Goal: Transaction & Acquisition: Subscribe to service/newsletter

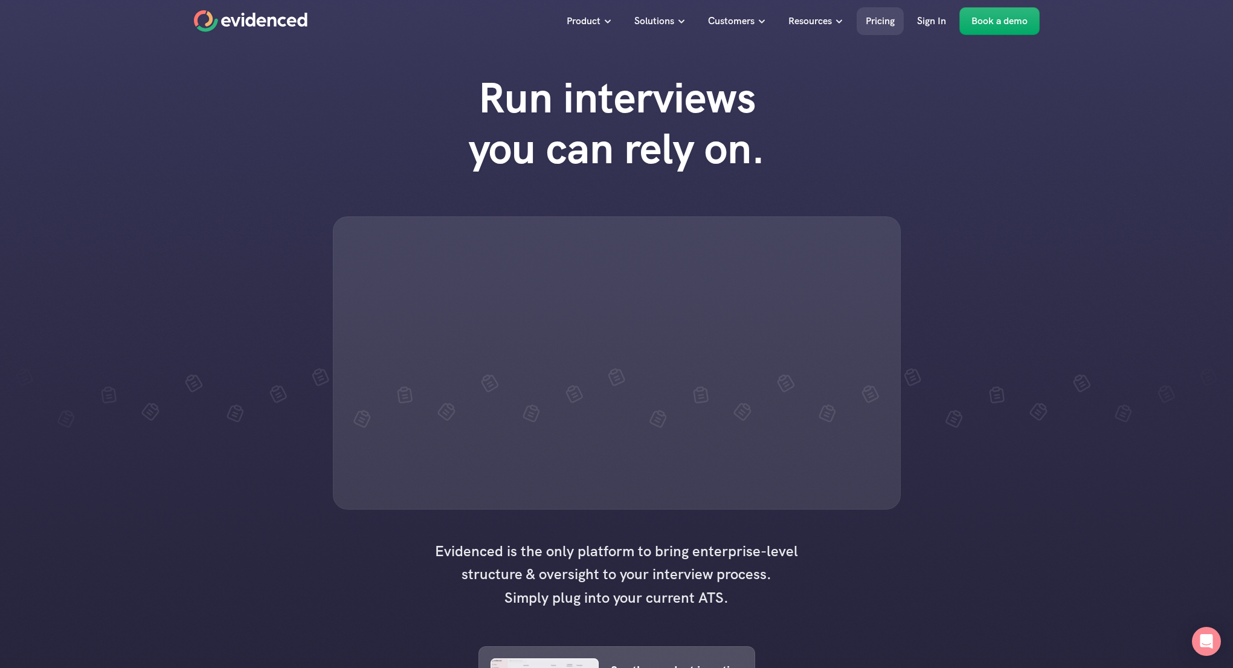
click at [879, 25] on p "Pricing" at bounding box center [880, 21] width 29 height 16
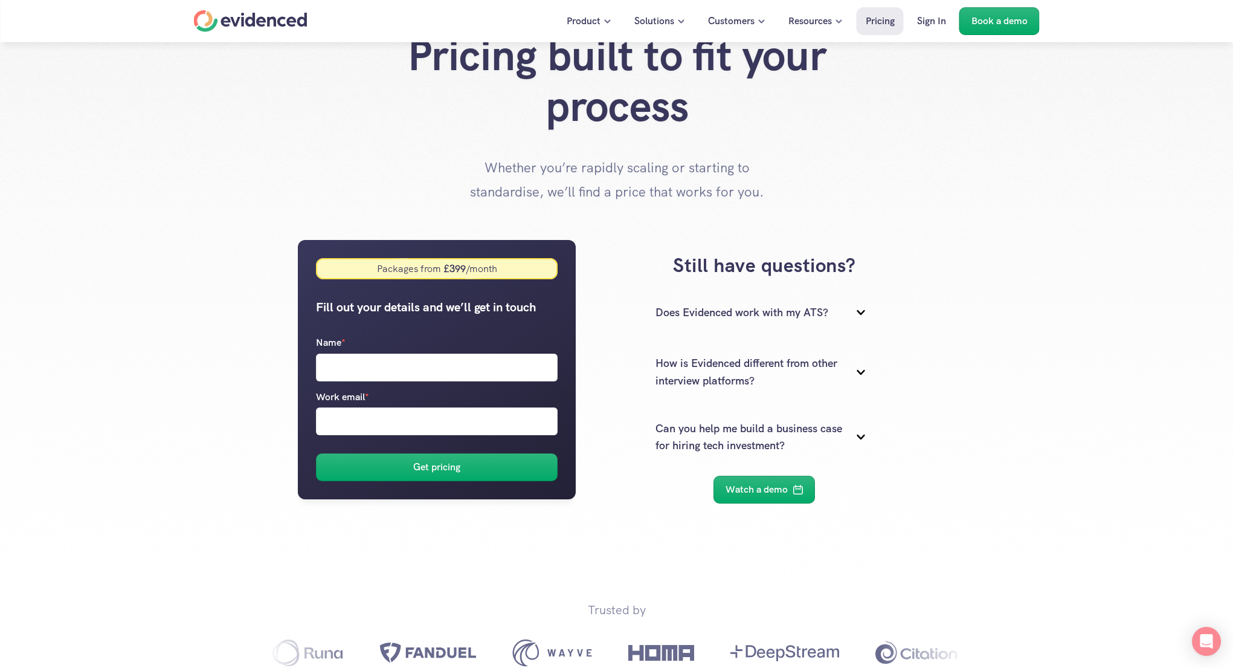
scroll to position [90, 0]
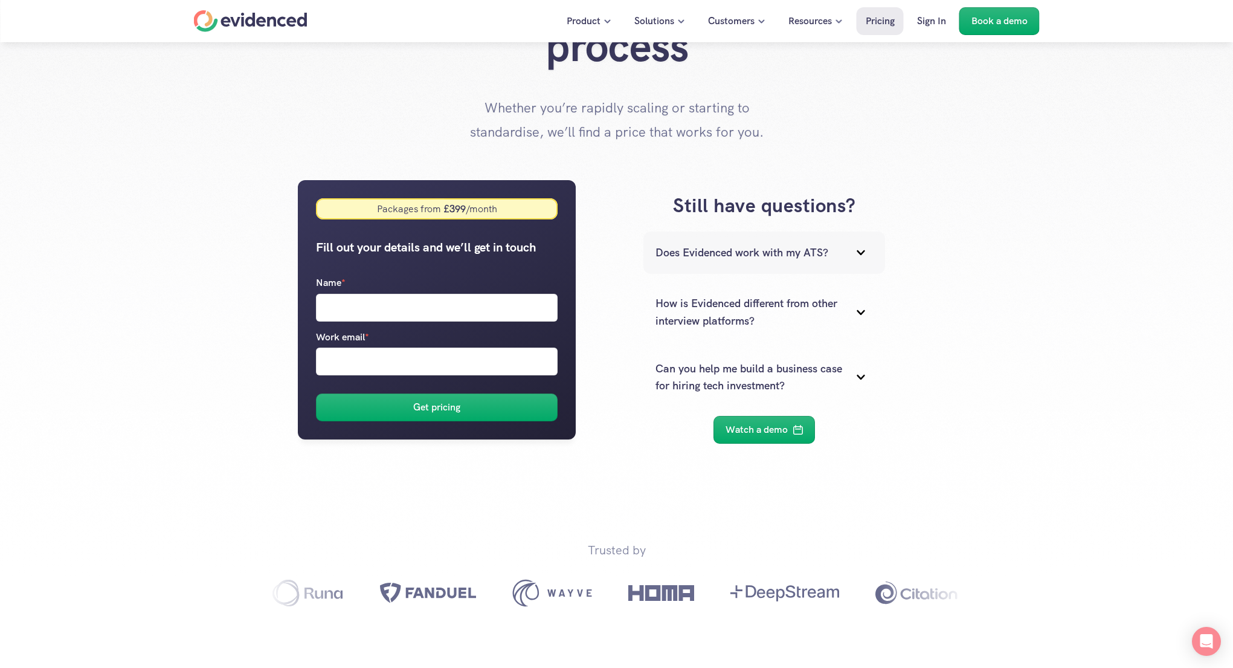
click at [767, 245] on p "Does Evidenced work with my ATS?" at bounding box center [749, 253] width 187 height 18
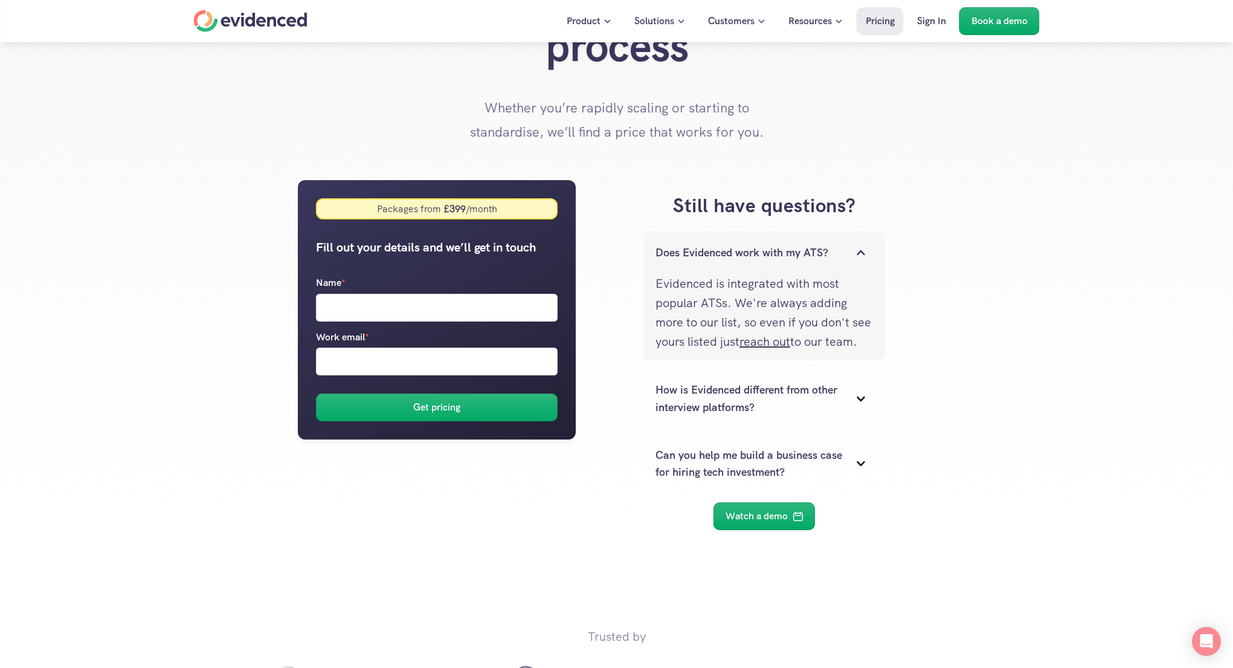
click at [786, 250] on p "Does Evidenced work with my ATS?" at bounding box center [749, 253] width 187 height 18
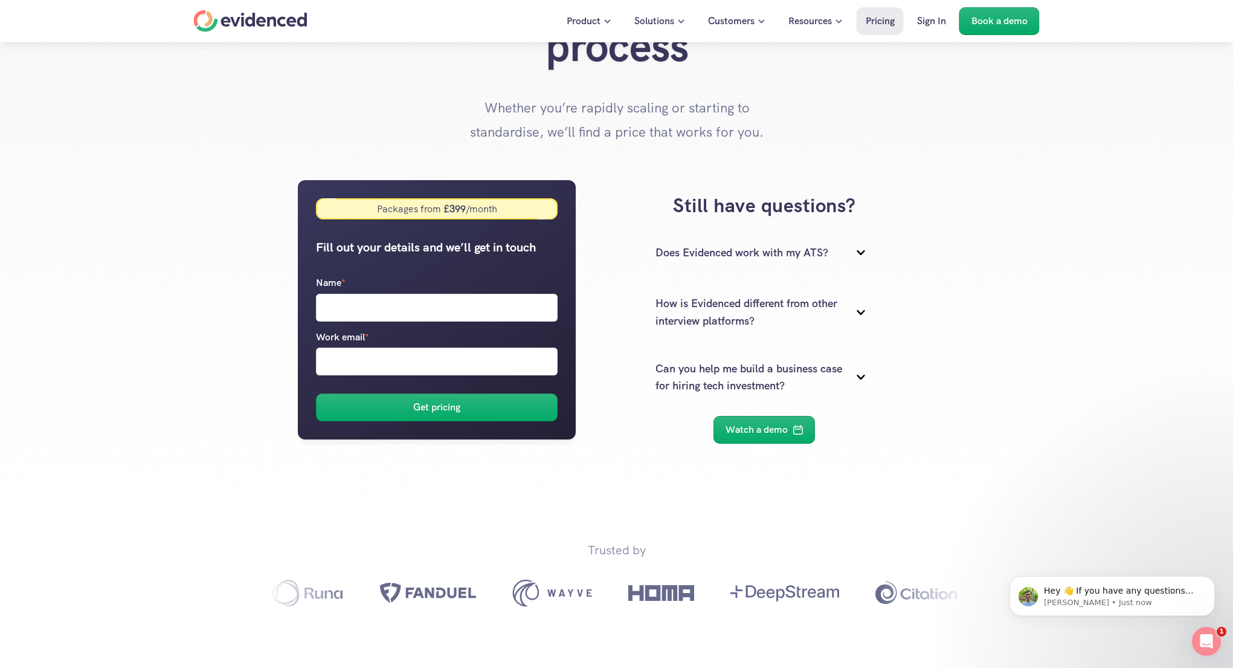
scroll to position [0, 0]
click at [414, 205] on div "Packages from £ 399 /month" at bounding box center [437, 208] width 120 height 13
click at [435, 207] on div "Packages from £ 399 /month" at bounding box center [437, 208] width 120 height 13
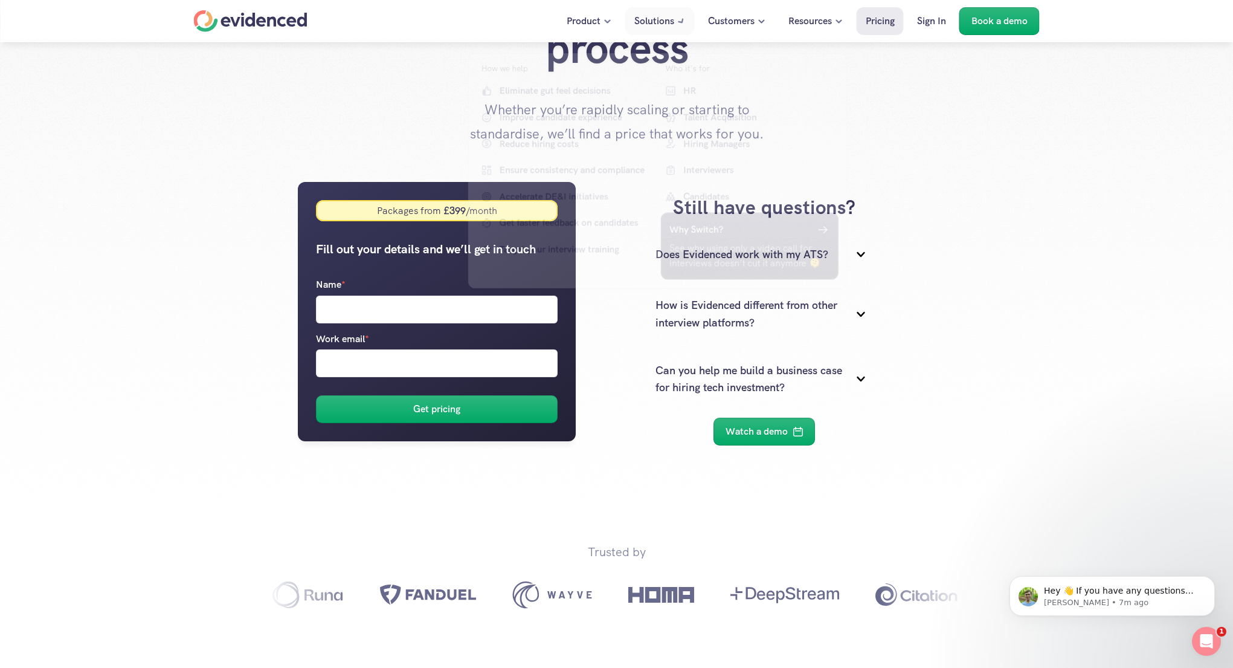
scroll to position [88, 0]
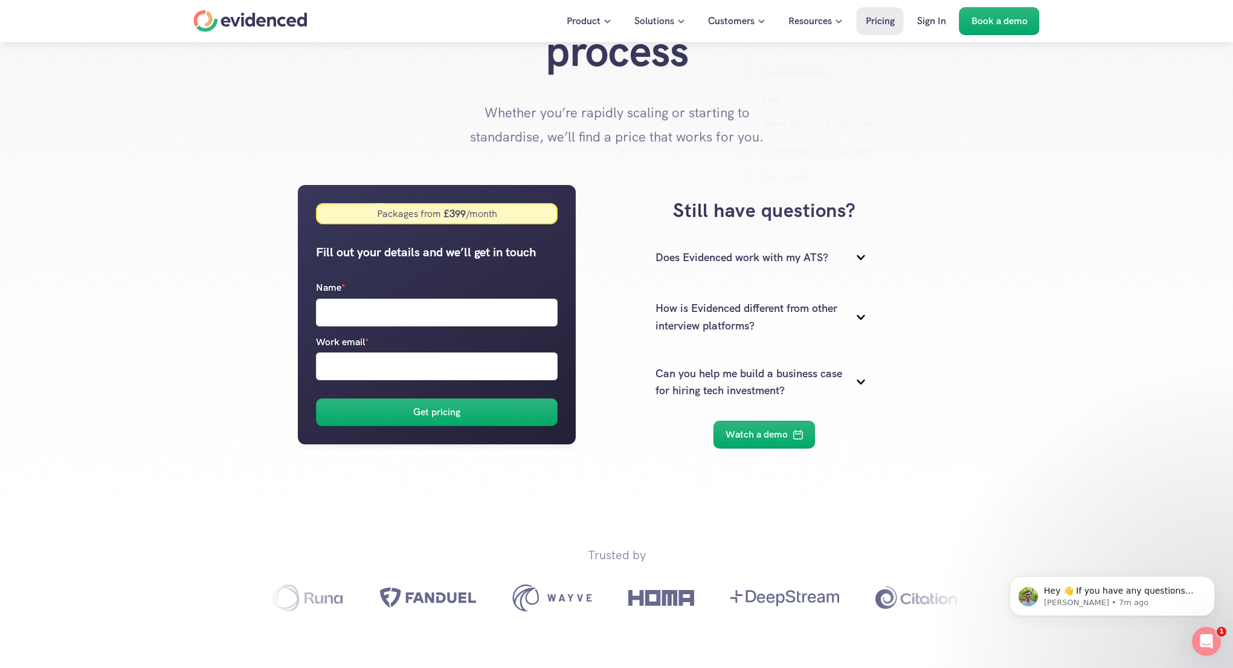
click at [1027, 263] on div "Packages from £ 399 /month Fill out your details and we’ll get in touch Name * …" at bounding box center [617, 420] width 846 height 543
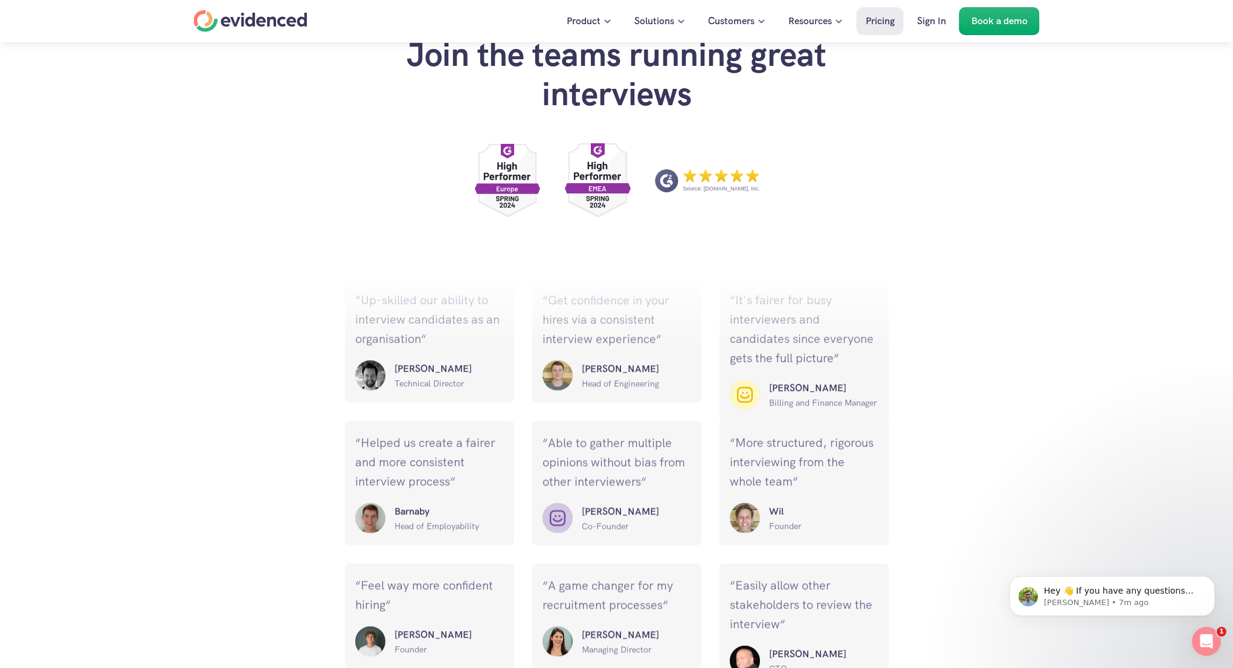
scroll to position [1172, 0]
